Goal: Transaction & Acquisition: Register for event/course

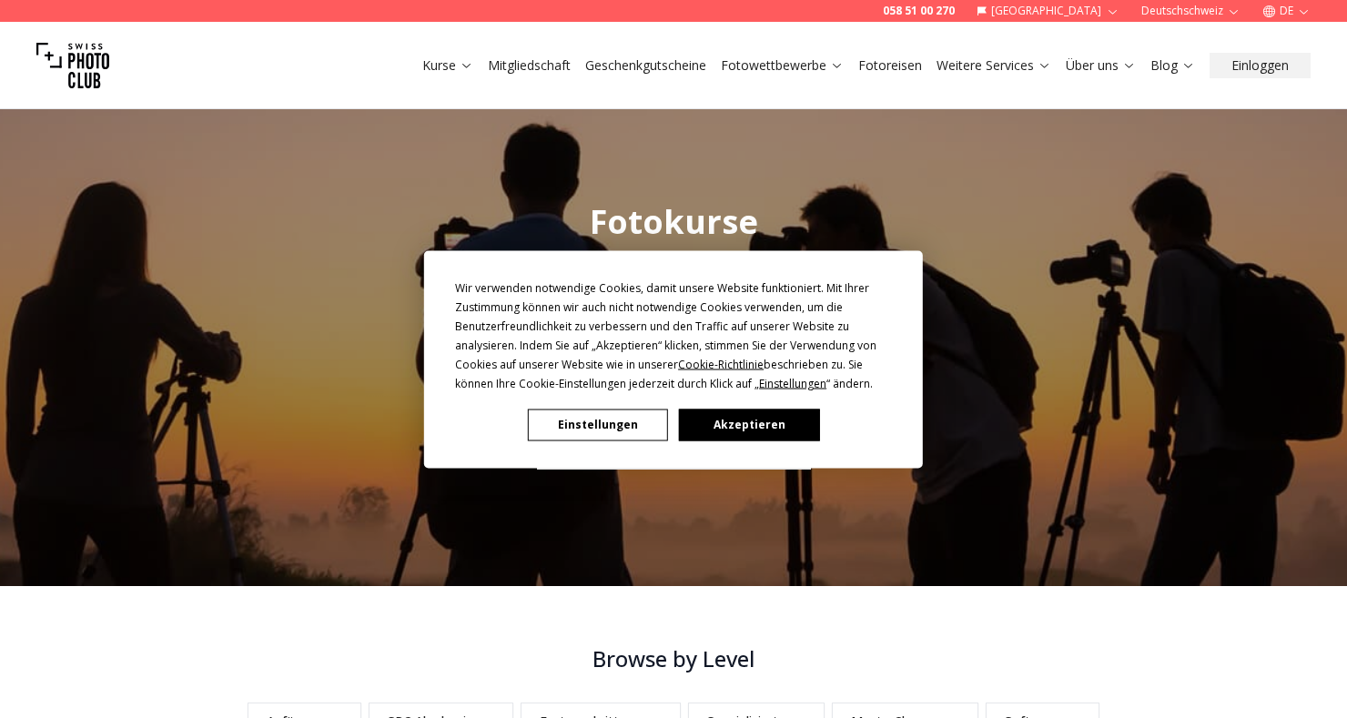
click at [744, 422] on button "Akzeptieren" at bounding box center [749, 425] width 140 height 32
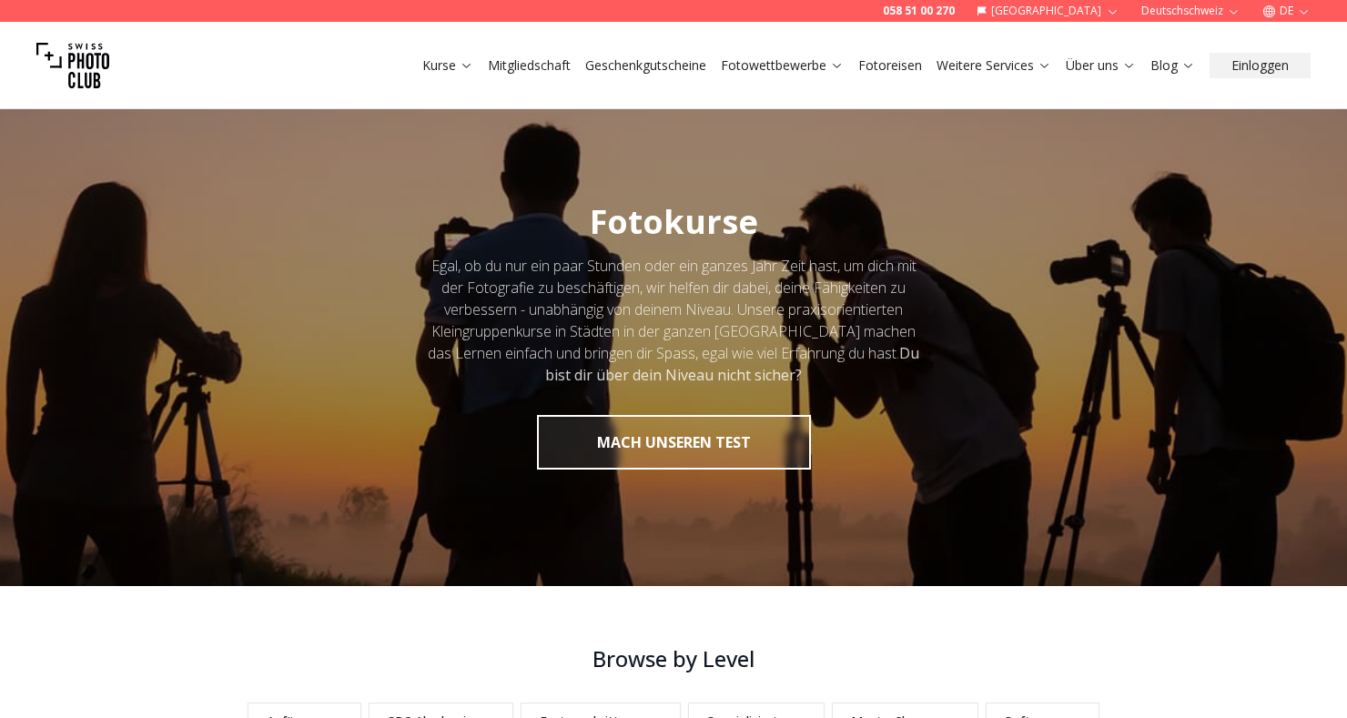
click at [440, 71] on link "Kurse" at bounding box center [447, 65] width 51 height 18
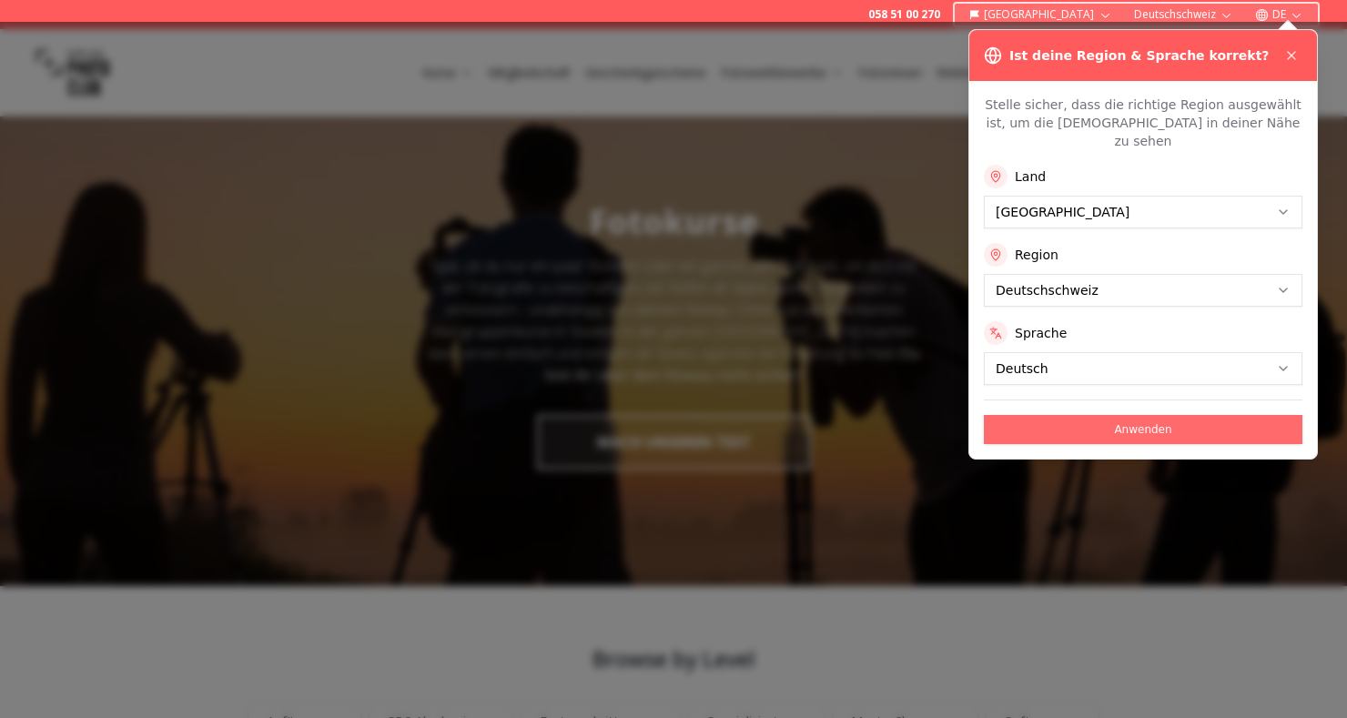
click at [1163, 415] on button "Anwenden" at bounding box center [1143, 429] width 319 height 29
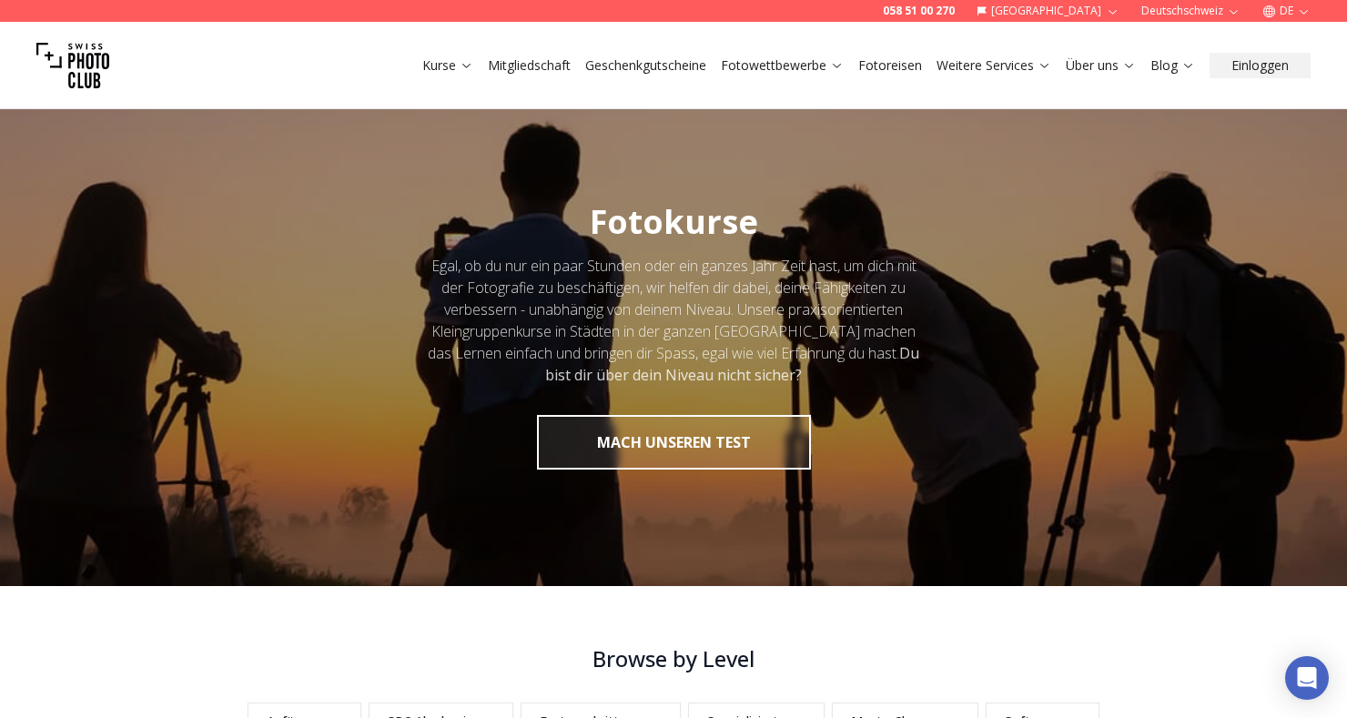
click at [442, 59] on link "Kurse" at bounding box center [447, 65] width 51 height 18
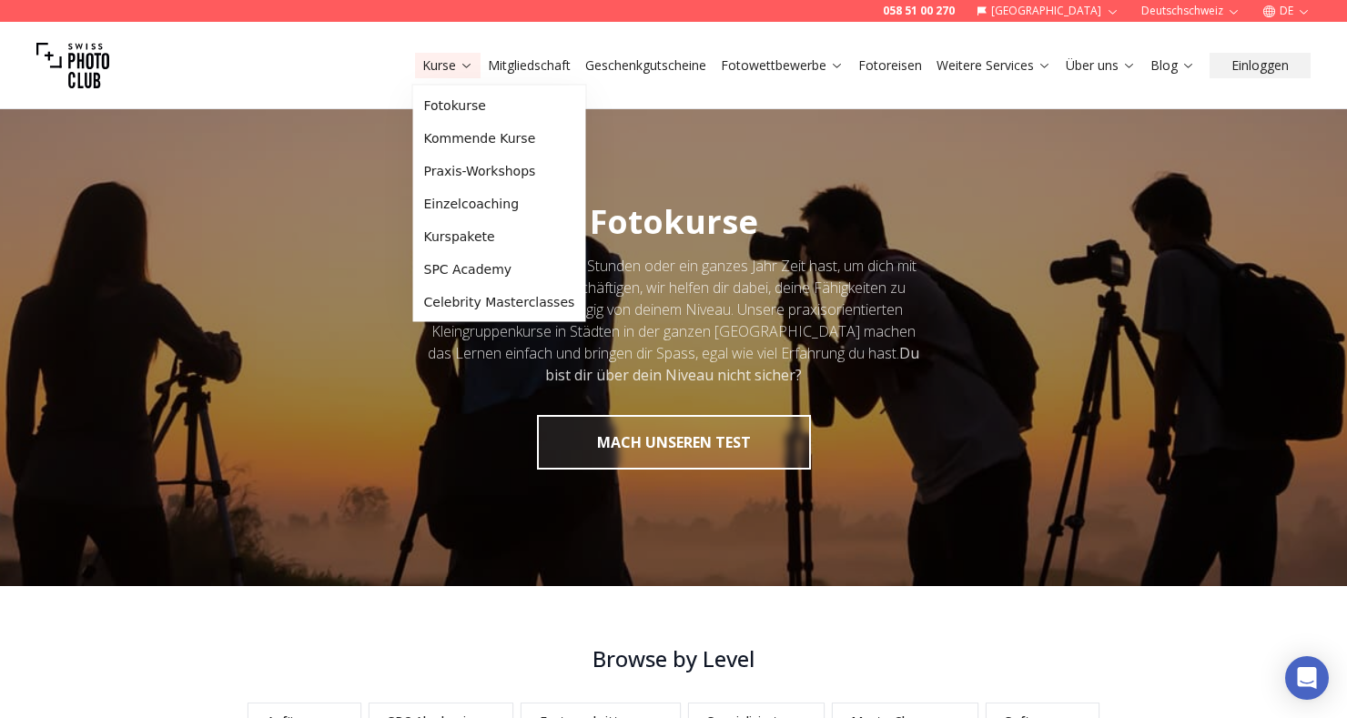
click at [1015, 68] on link "Weitere Services" at bounding box center [994, 65] width 115 height 18
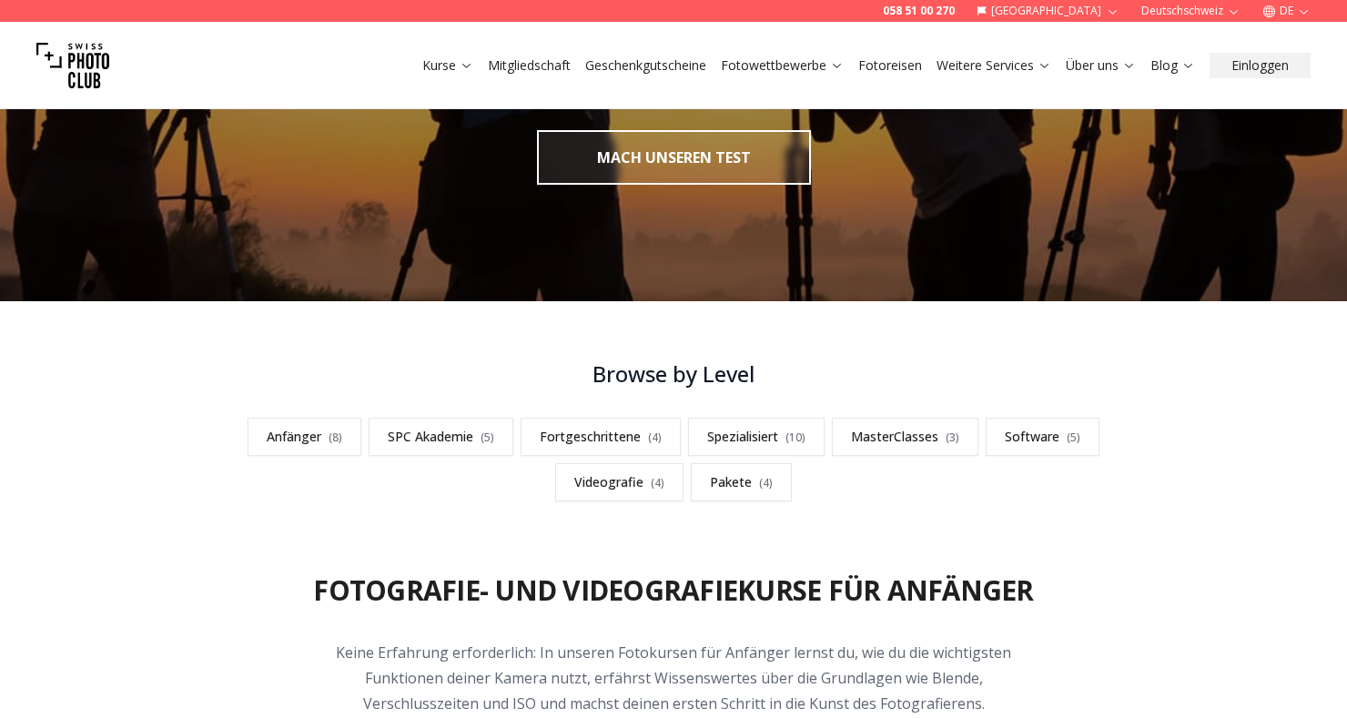
scroll to position [286, 0]
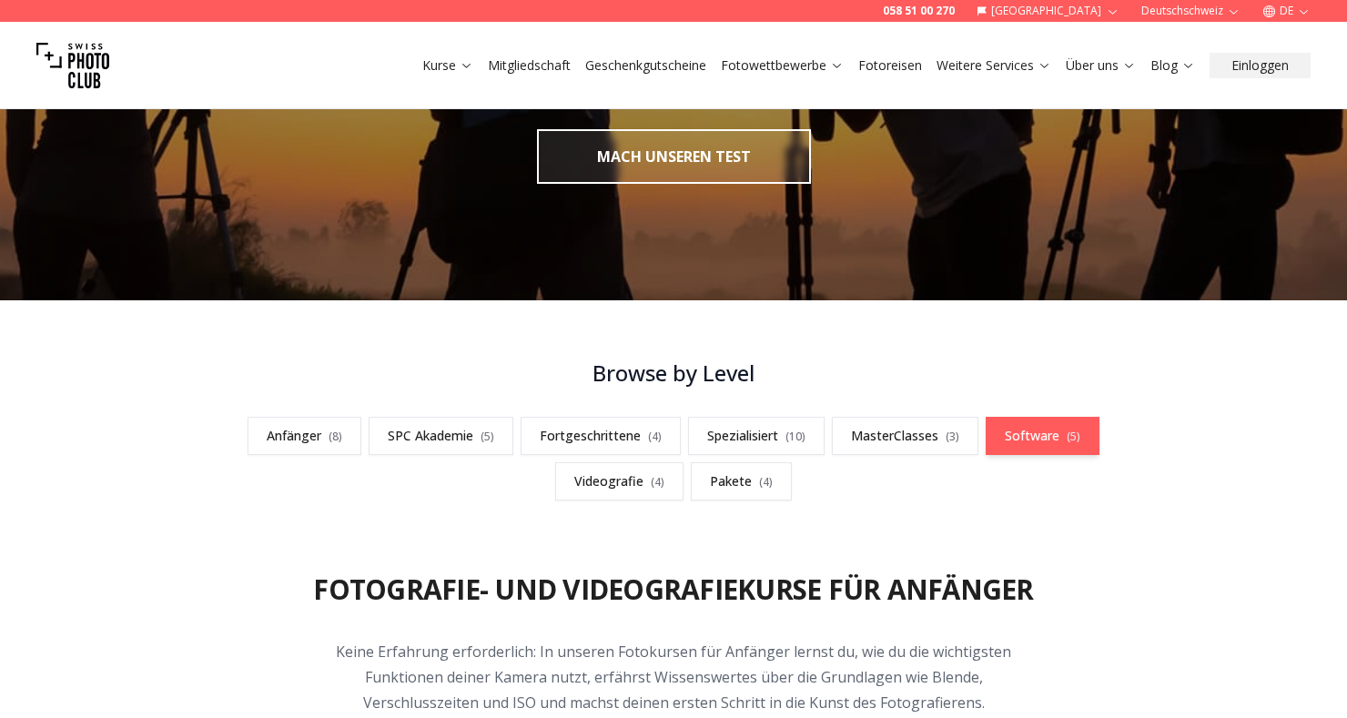
click at [1047, 439] on link "Software ( 5 )" at bounding box center [1043, 436] width 114 height 38
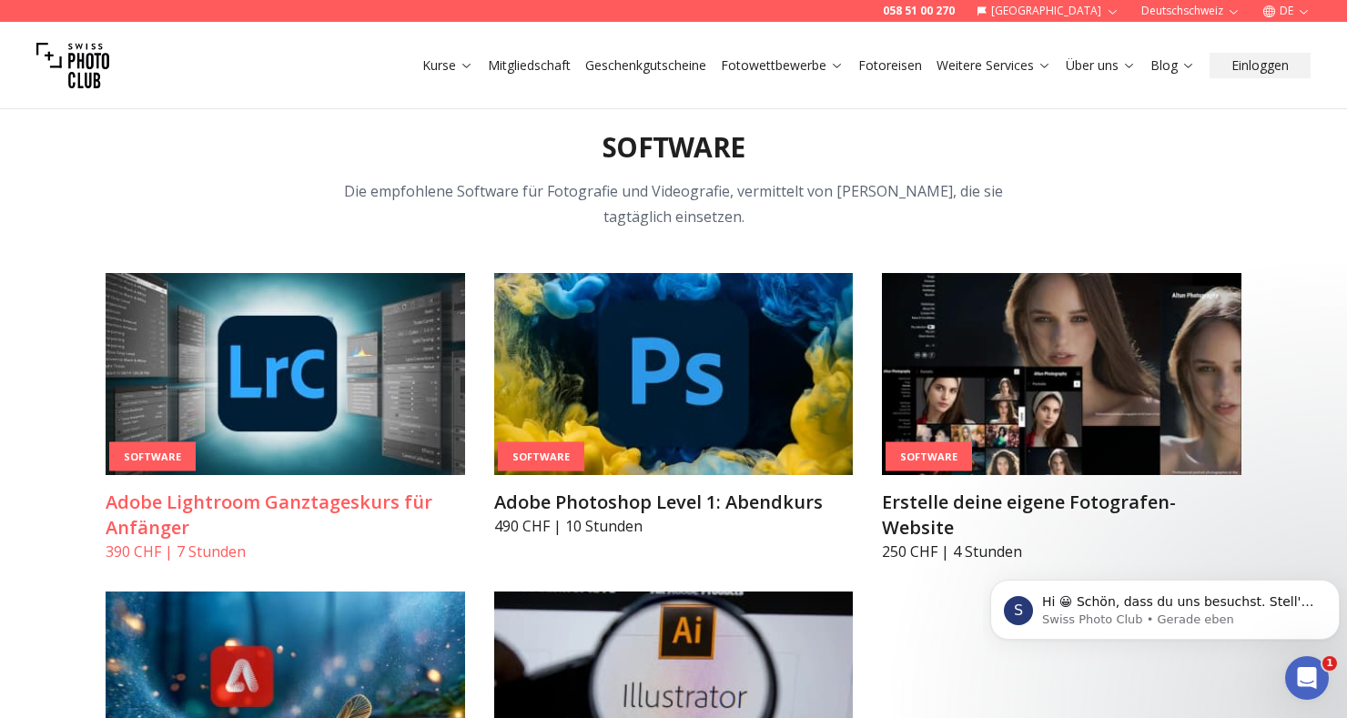
click at [334, 374] on img at bounding box center [286, 374] width 360 height 202
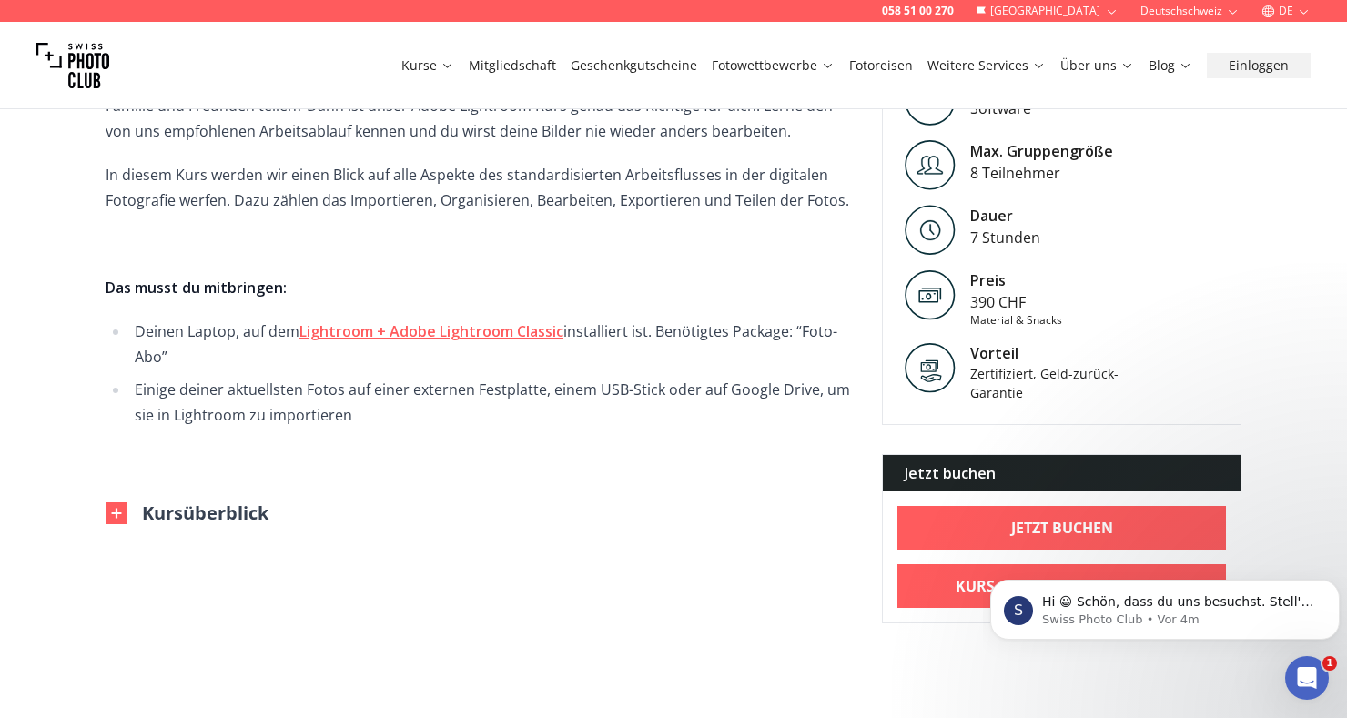
scroll to position [584, 0]
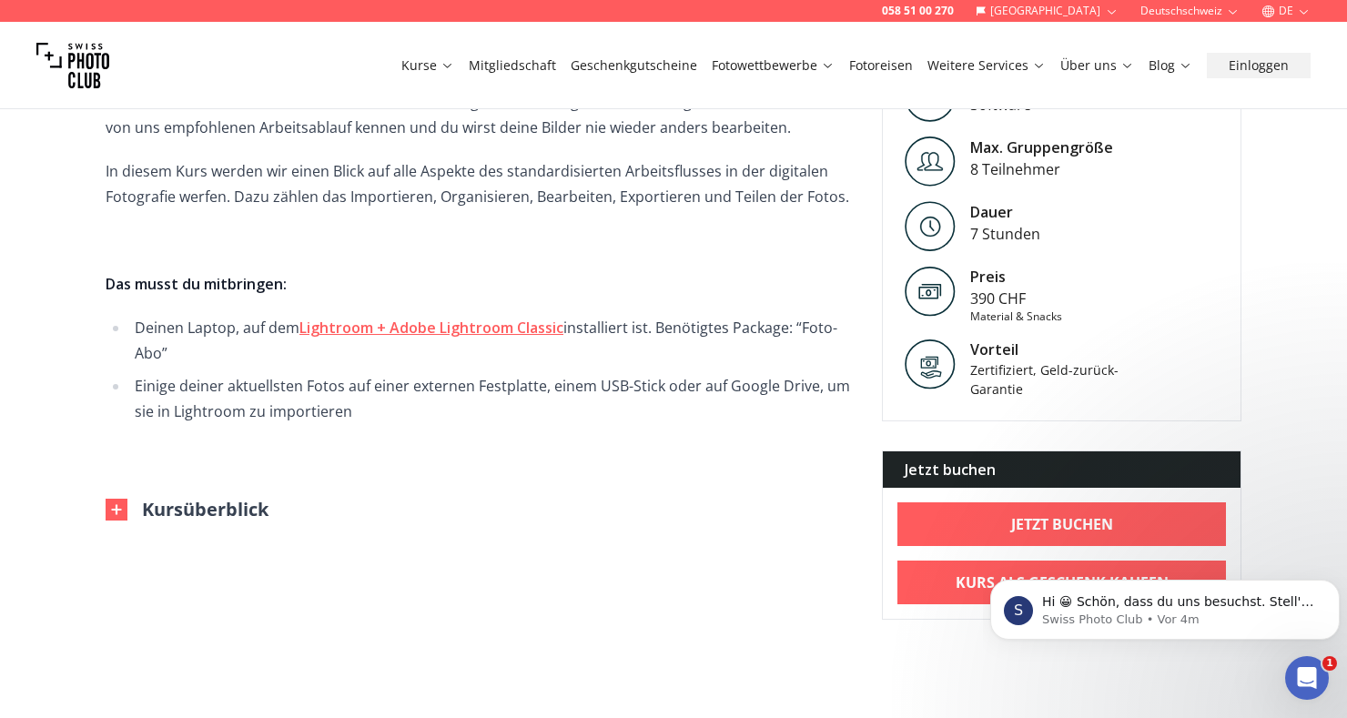
click at [206, 511] on button "Kursüberblick" at bounding box center [187, 509] width 163 height 25
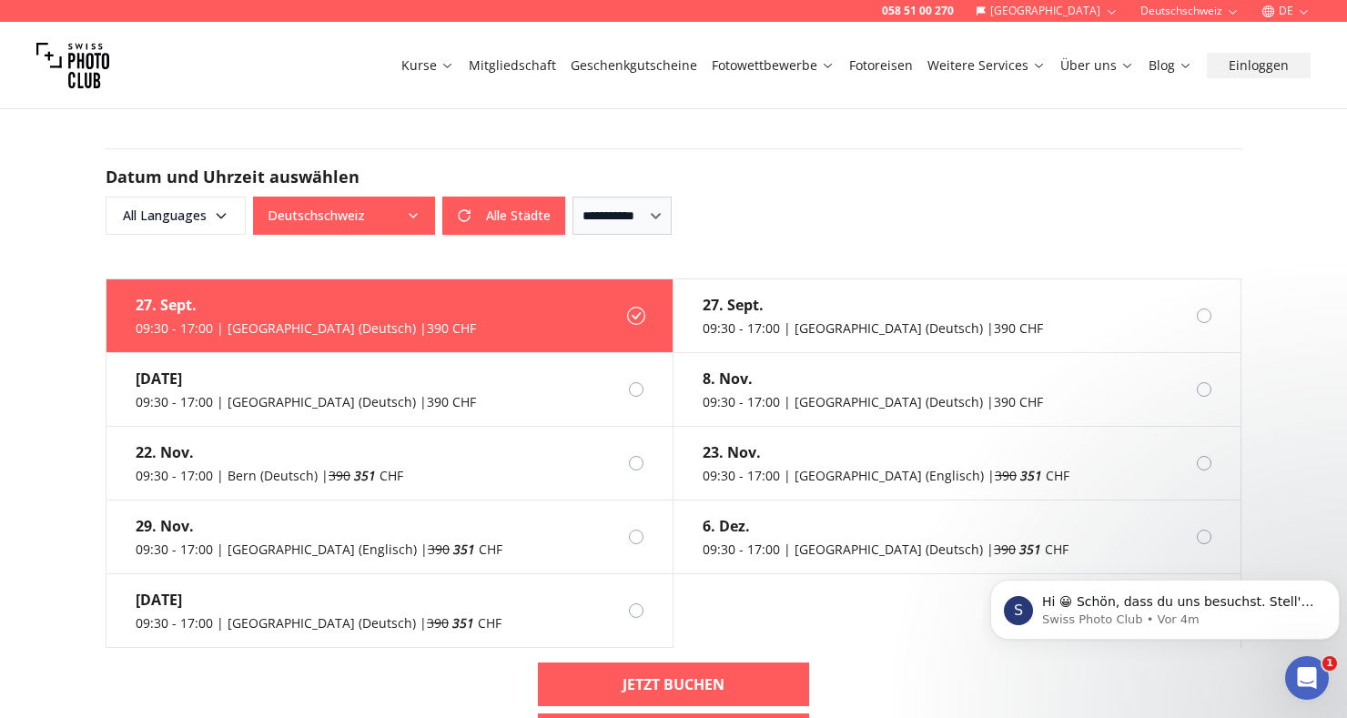
scroll to position [1407, 0]
